Goal: Check status: Check status

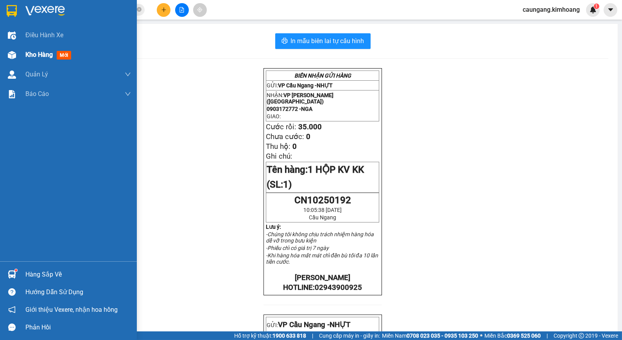
click at [46, 57] on span "Kho hàng" at bounding box center [38, 54] width 27 height 7
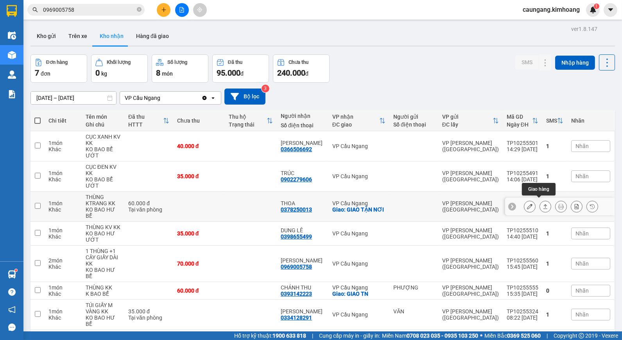
click at [543, 203] on icon at bounding box center [545, 205] width 5 height 5
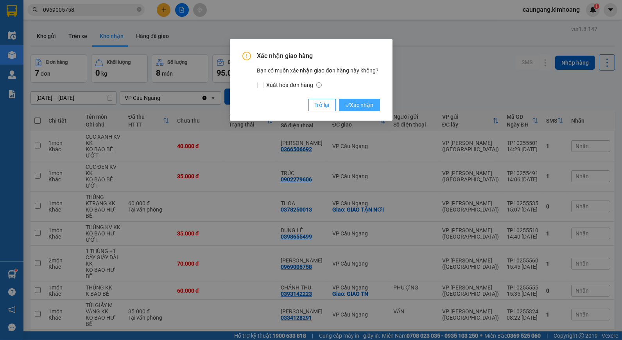
click at [364, 103] on span "Xác nhận" at bounding box center [359, 105] width 29 height 9
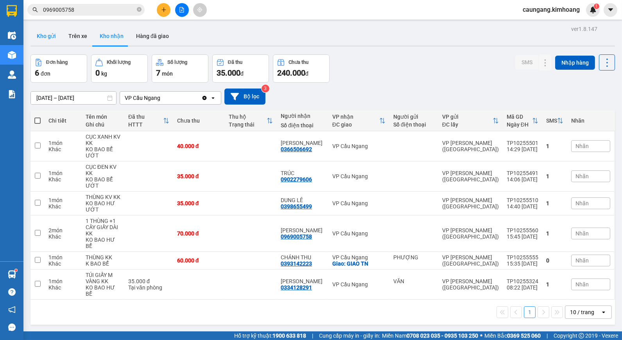
click at [44, 34] on button "Kho gửi" at bounding box center [47, 36] width 32 height 19
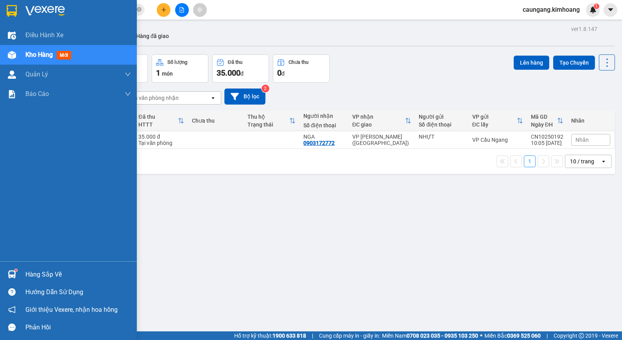
click at [39, 276] on div "Hàng sắp về" at bounding box center [78, 274] width 106 height 12
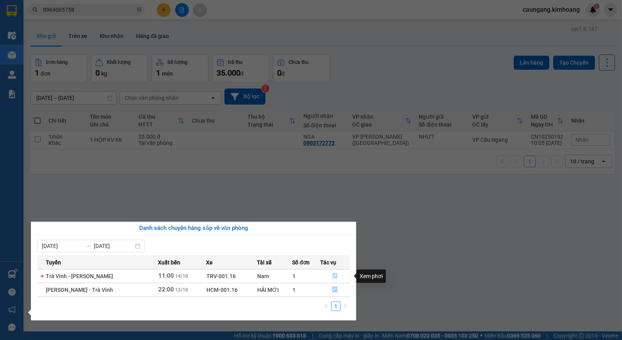
click at [335, 275] on icon "file-done" at bounding box center [335, 275] width 5 height 5
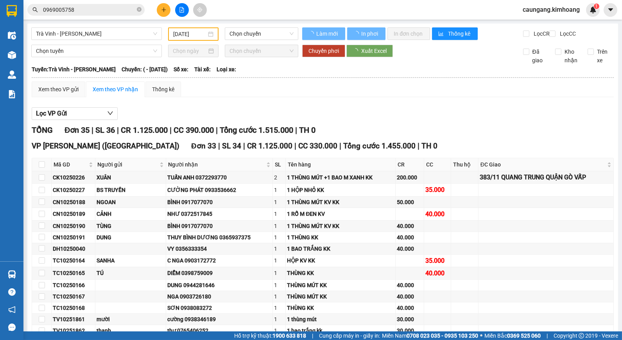
type input "[DATE]"
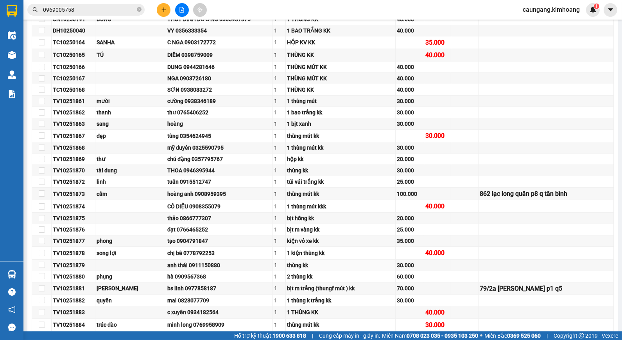
scroll to position [421, 0]
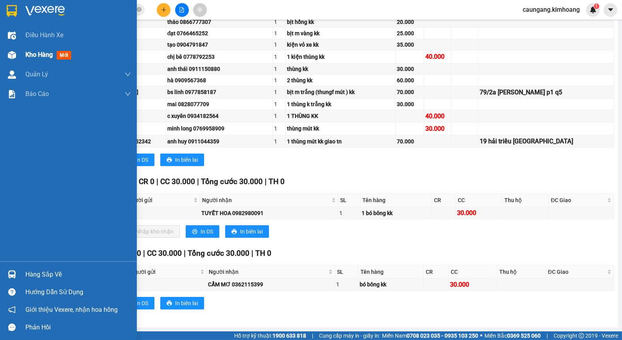
click at [23, 56] on div "Kho hàng mới" at bounding box center [68, 55] width 137 height 20
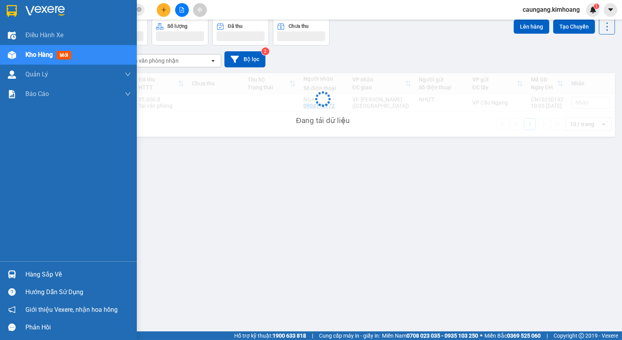
scroll to position [36, 0]
